Goal: Find specific page/section: Find specific page/section

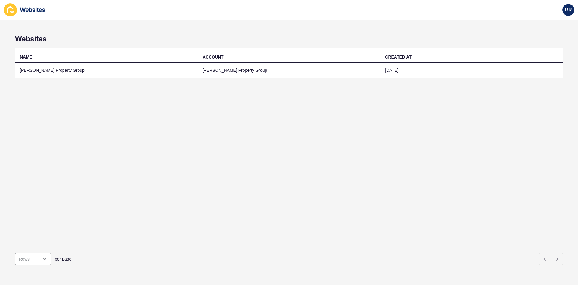
click at [111, 60] on th "NAME" at bounding box center [106, 55] width 183 height 15
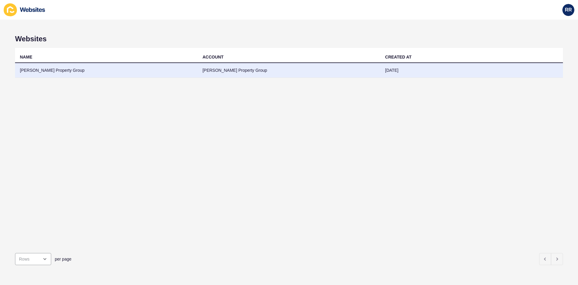
click at [113, 67] on td "[PERSON_NAME] Property Group" at bounding box center [106, 70] width 183 height 15
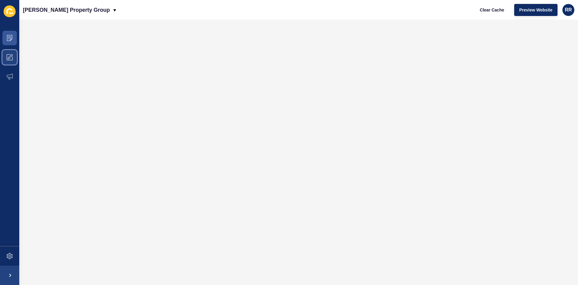
click at [6, 55] on span at bounding box center [9, 57] width 19 height 19
click at [7, 55] on icon at bounding box center [10, 57] width 6 height 6
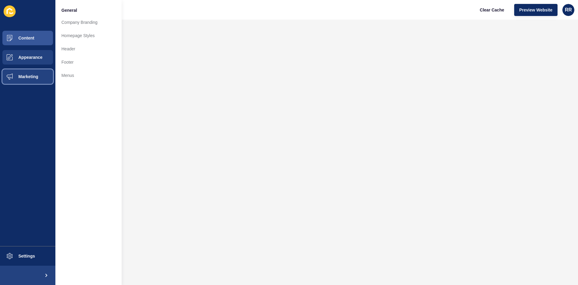
click at [12, 77] on span "Marketing" at bounding box center [18, 76] width 39 height 5
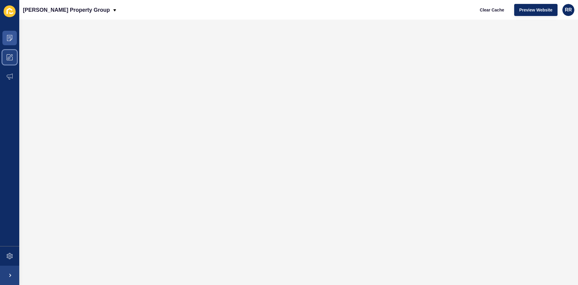
click at [9, 55] on icon at bounding box center [10, 57] width 6 height 6
click at [7, 58] on span at bounding box center [9, 57] width 19 height 19
click at [7, 59] on icon at bounding box center [10, 57] width 6 height 6
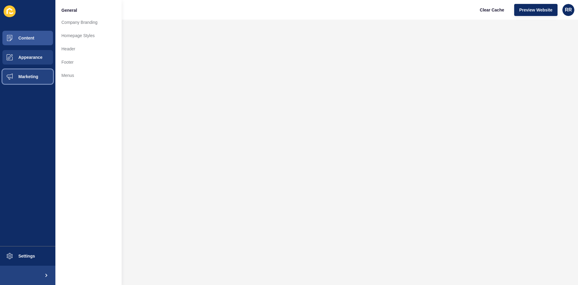
click at [23, 80] on button "Marketing" at bounding box center [27, 76] width 55 height 19
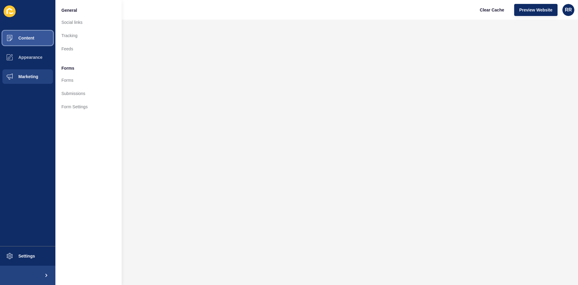
click at [23, 38] on span "Content" at bounding box center [16, 38] width 35 height 5
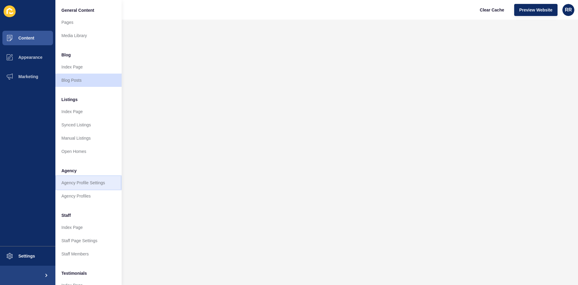
click at [87, 180] on link "Agency Profile Settings" at bounding box center [88, 182] width 66 height 13
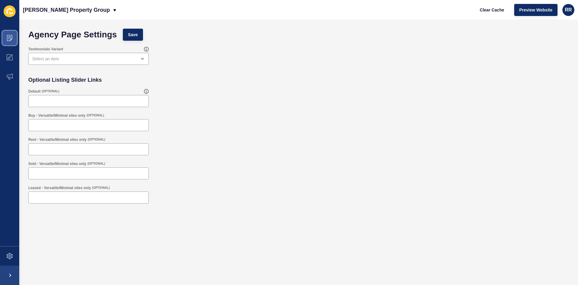
click at [9, 42] on span at bounding box center [9, 37] width 19 height 19
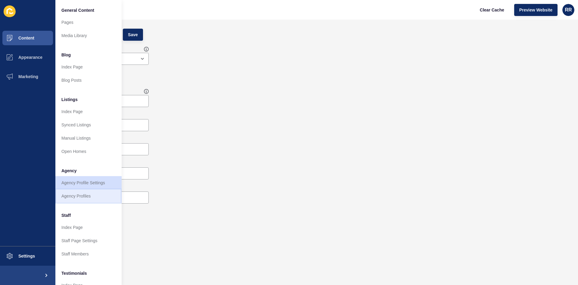
click at [86, 192] on link "Agency Profiles" at bounding box center [88, 195] width 66 height 13
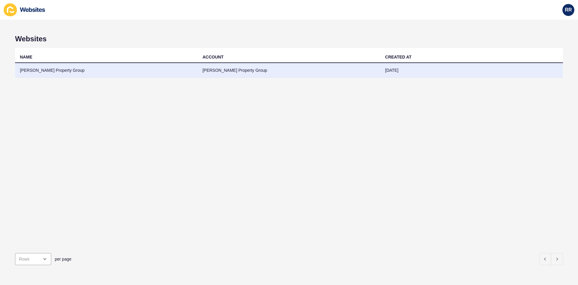
click at [72, 72] on td "[PERSON_NAME] Property Group" at bounding box center [106, 70] width 183 height 15
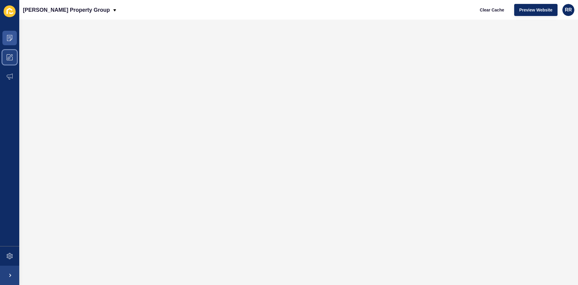
click at [6, 57] on span at bounding box center [9, 57] width 19 height 19
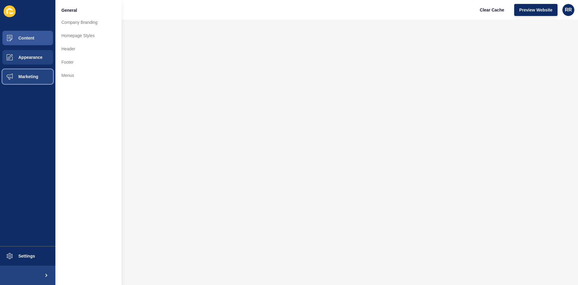
click at [26, 83] on button "Marketing" at bounding box center [27, 76] width 55 height 19
click at [25, 58] on span "Appearance" at bounding box center [20, 57] width 43 height 5
click at [29, 70] on button "Marketing" at bounding box center [27, 76] width 55 height 19
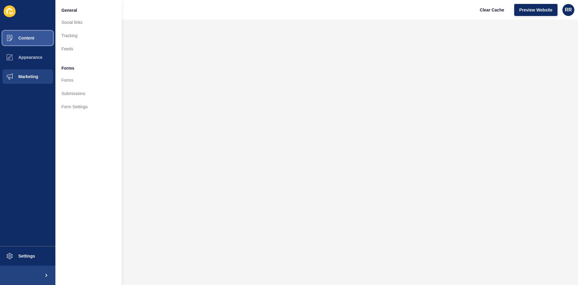
click at [15, 36] on span "Content" at bounding box center [16, 38] width 35 height 5
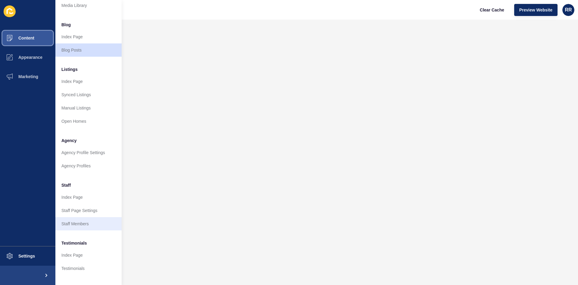
scroll to position [60, 0]
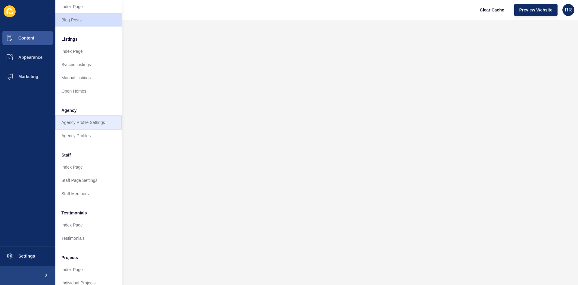
click at [77, 125] on link "Agency Profile Settings" at bounding box center [88, 122] width 66 height 13
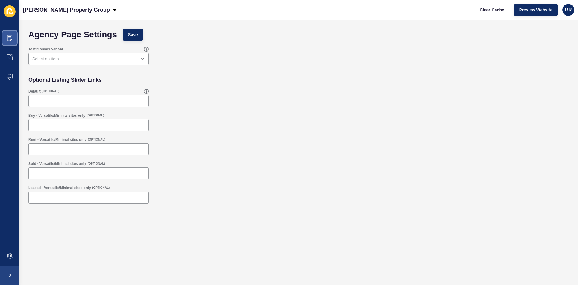
click at [13, 39] on span at bounding box center [9, 37] width 19 height 19
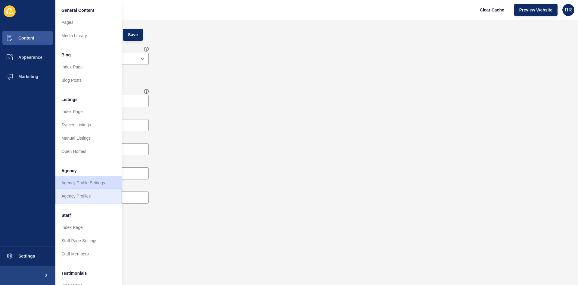
click at [89, 197] on link "Agency Profiles" at bounding box center [88, 195] width 66 height 13
